Goal: Navigation & Orientation: Find specific page/section

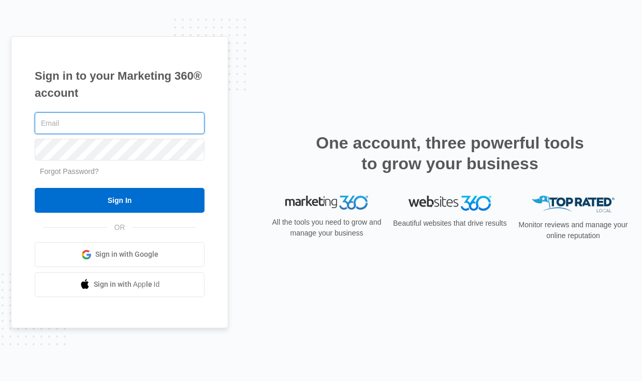
type input "[PERSON_NAME][EMAIL_ADDRESS][DOMAIN_NAME]"
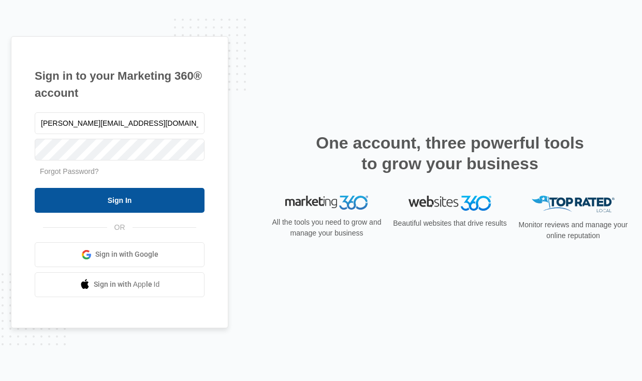
click at [156, 200] on input "Sign In" at bounding box center [120, 200] width 170 height 25
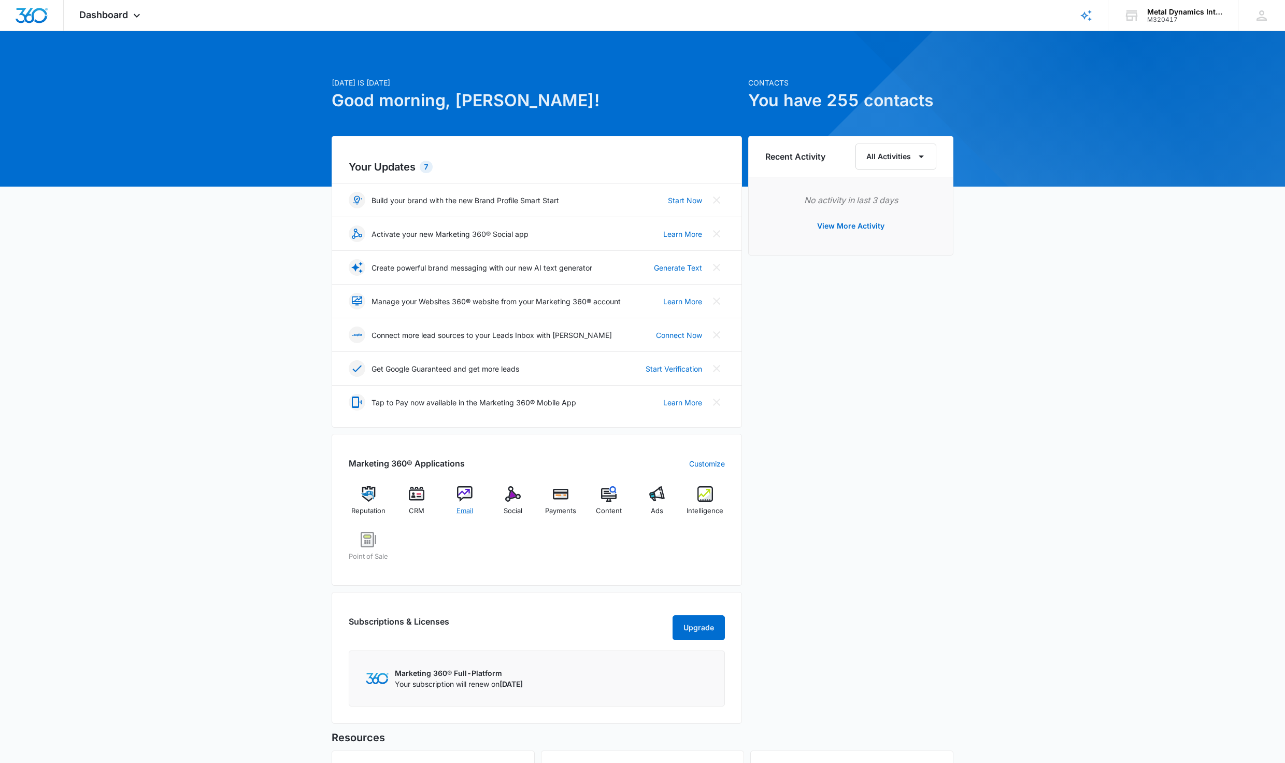
click at [462, 496] on img at bounding box center [465, 494] width 16 height 16
click at [515, 499] on img at bounding box center [513, 494] width 16 height 16
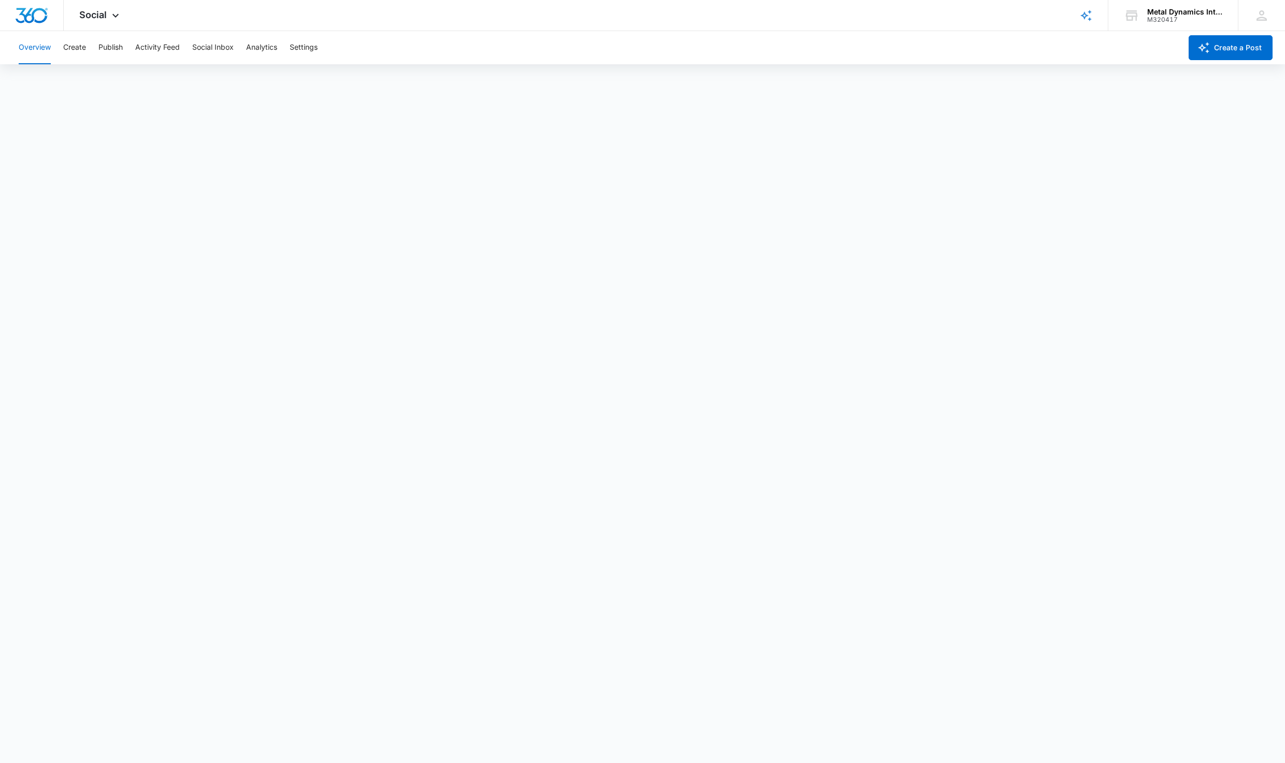
click at [29, 50] on button "Overview" at bounding box center [35, 47] width 32 height 33
